Goal: Use online tool/utility: Utilize a website feature to perform a specific function

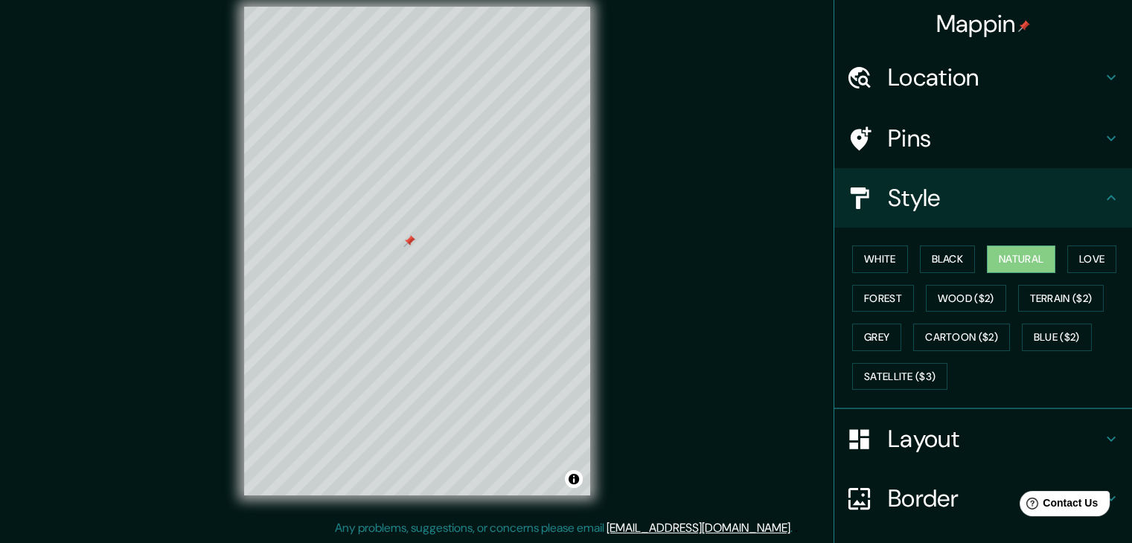
scroll to position [107, 0]
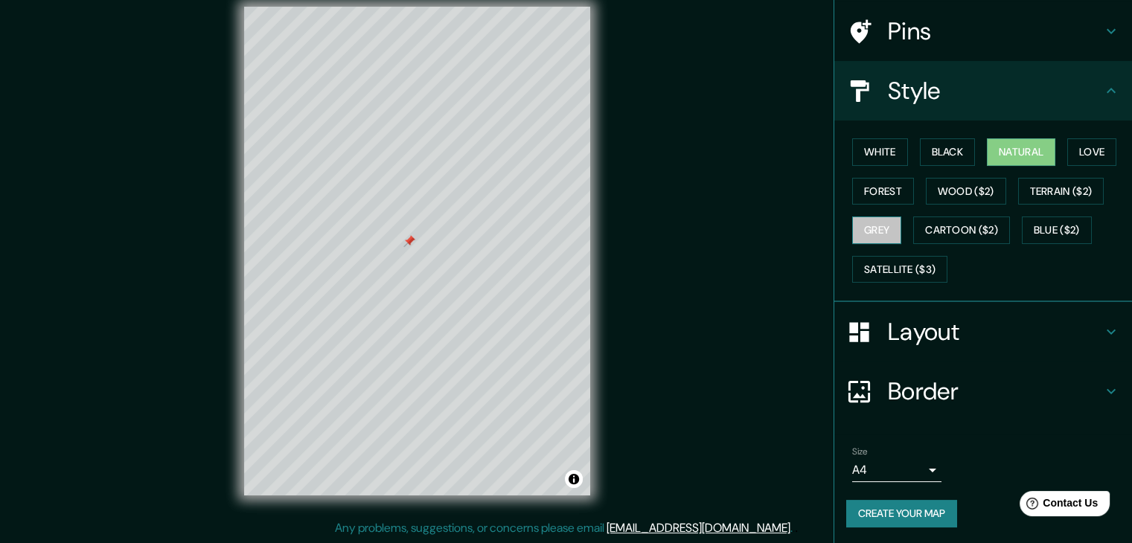
click at [884, 222] on button "Grey" at bounding box center [876, 231] width 49 height 28
click at [866, 153] on button "White" at bounding box center [880, 152] width 56 height 28
click at [992, 142] on button "Natural" at bounding box center [1021, 152] width 68 height 28
click at [1067, 157] on button "Love" at bounding box center [1091, 152] width 49 height 28
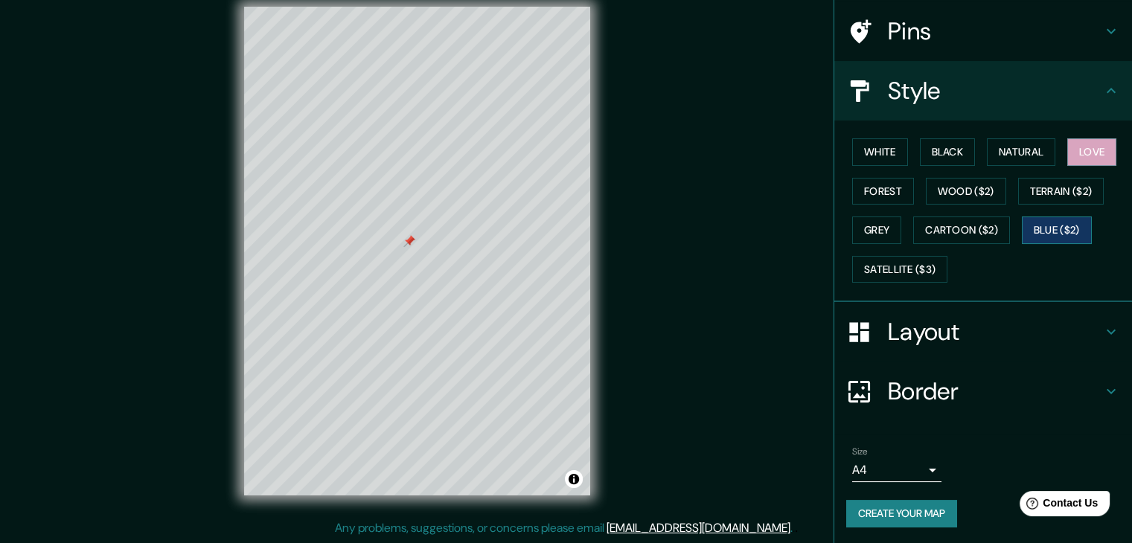
click at [1040, 218] on button "Blue ($2)" at bounding box center [1057, 231] width 70 height 28
click at [897, 185] on button "Forest" at bounding box center [883, 192] width 62 height 28
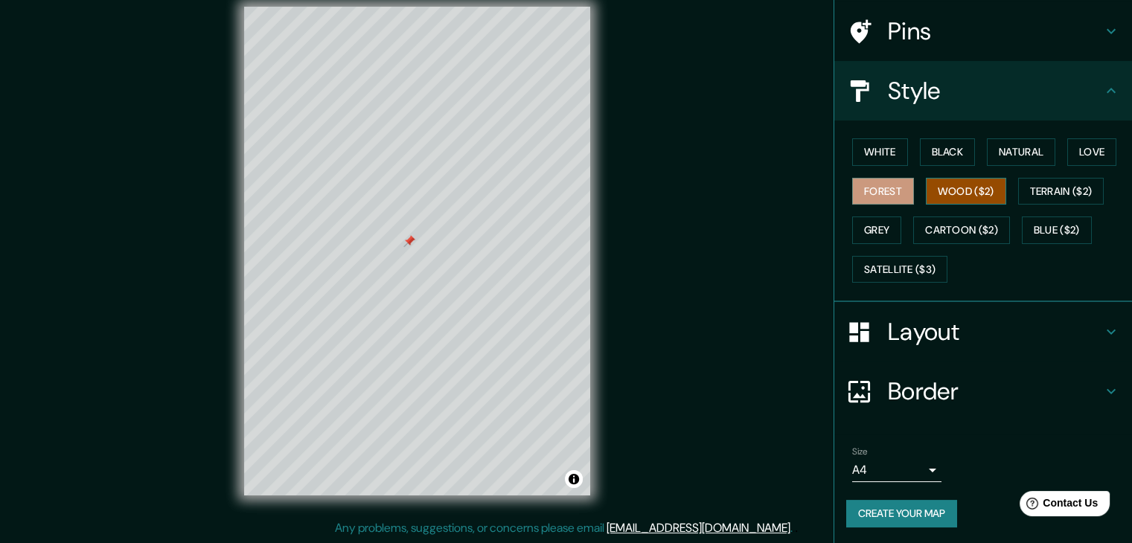
click at [926, 184] on button "Wood ($2)" at bounding box center [966, 192] width 80 height 28
click at [991, 147] on button "Natural" at bounding box center [1021, 152] width 68 height 28
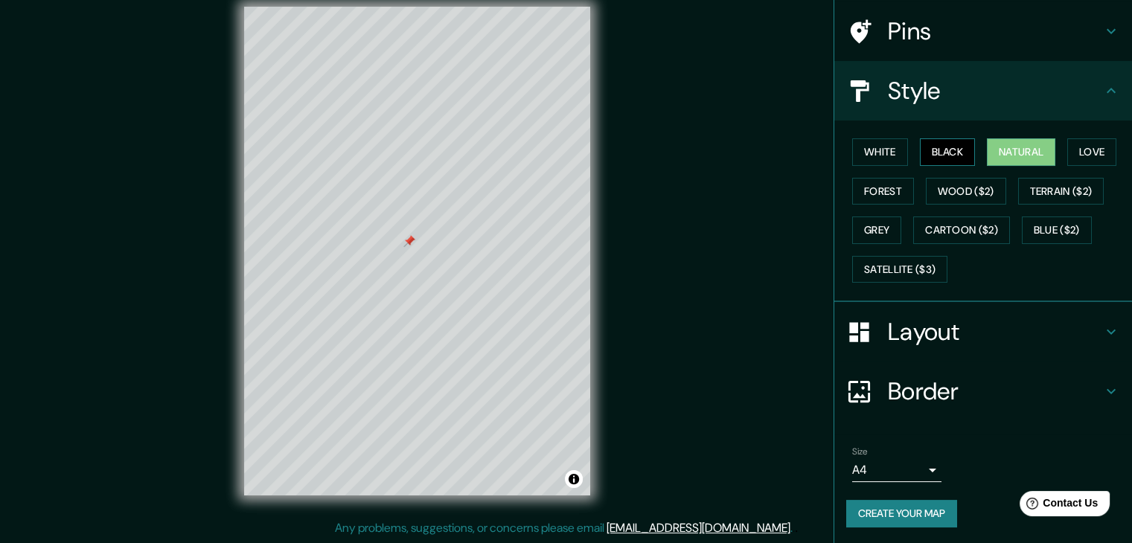
click at [933, 147] on button "Black" at bounding box center [948, 152] width 56 height 28
click at [878, 150] on button "White" at bounding box center [880, 152] width 56 height 28
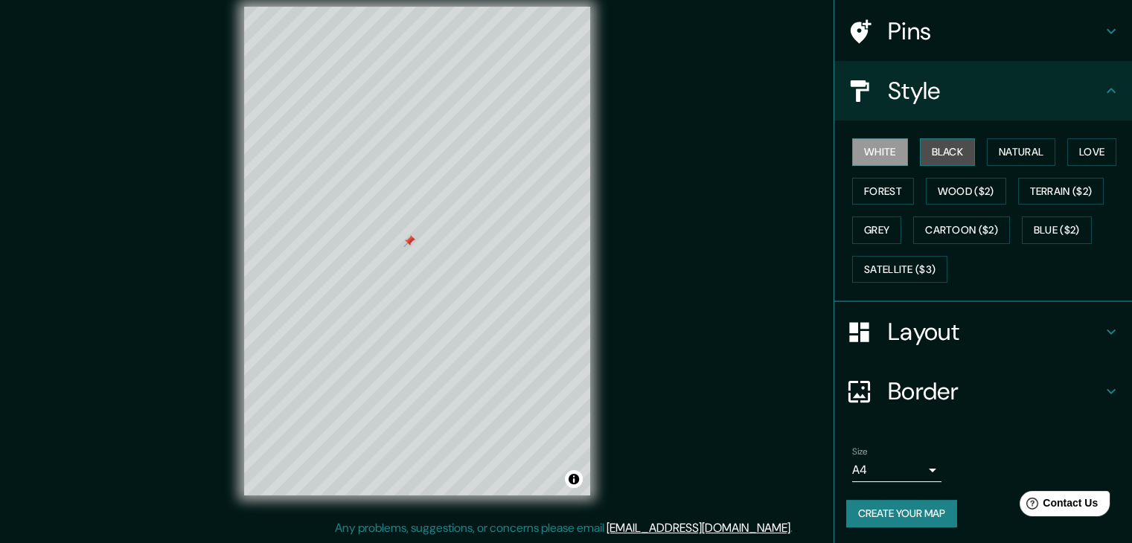
click at [920, 146] on button "Black" at bounding box center [948, 152] width 56 height 28
click at [883, 182] on button "Forest" at bounding box center [883, 192] width 62 height 28
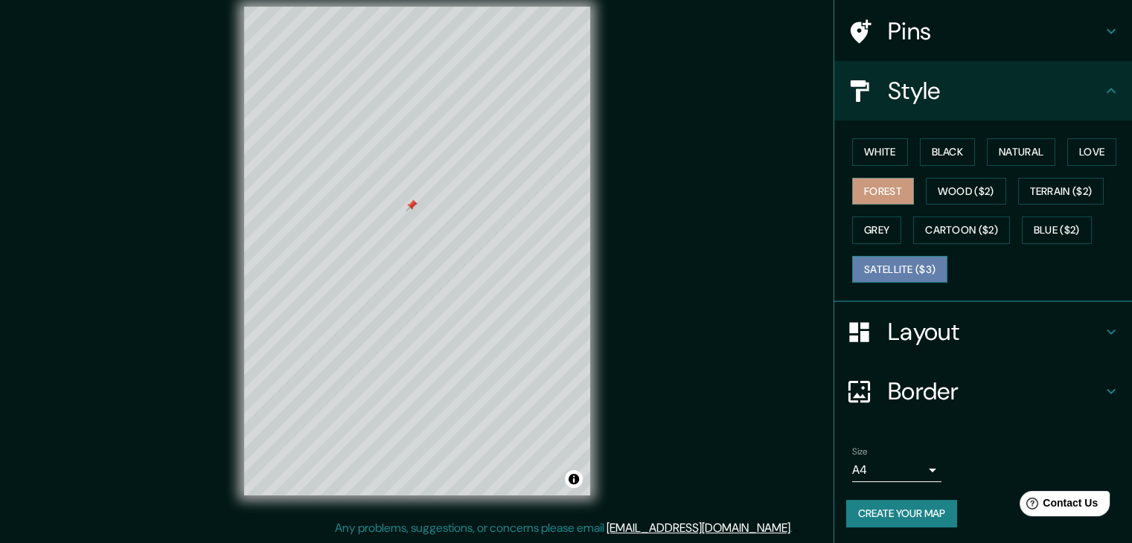
click at [914, 266] on button "Satellite ($3)" at bounding box center [899, 270] width 95 height 28
click at [883, 156] on button "White" at bounding box center [880, 152] width 56 height 28
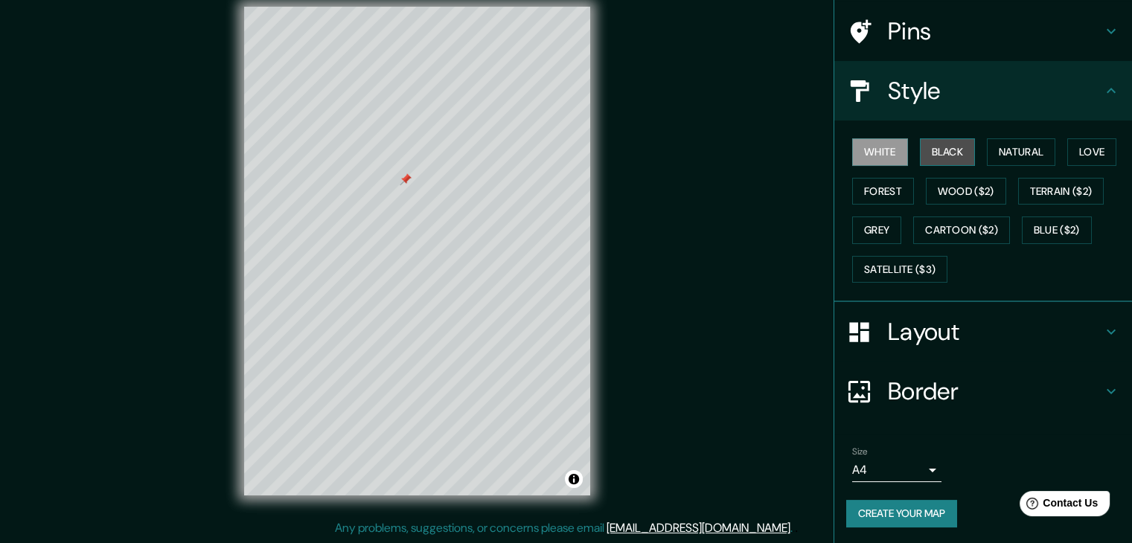
click at [920, 144] on button "Black" at bounding box center [948, 152] width 56 height 28
